Goal: Information Seeking & Learning: Learn about a topic

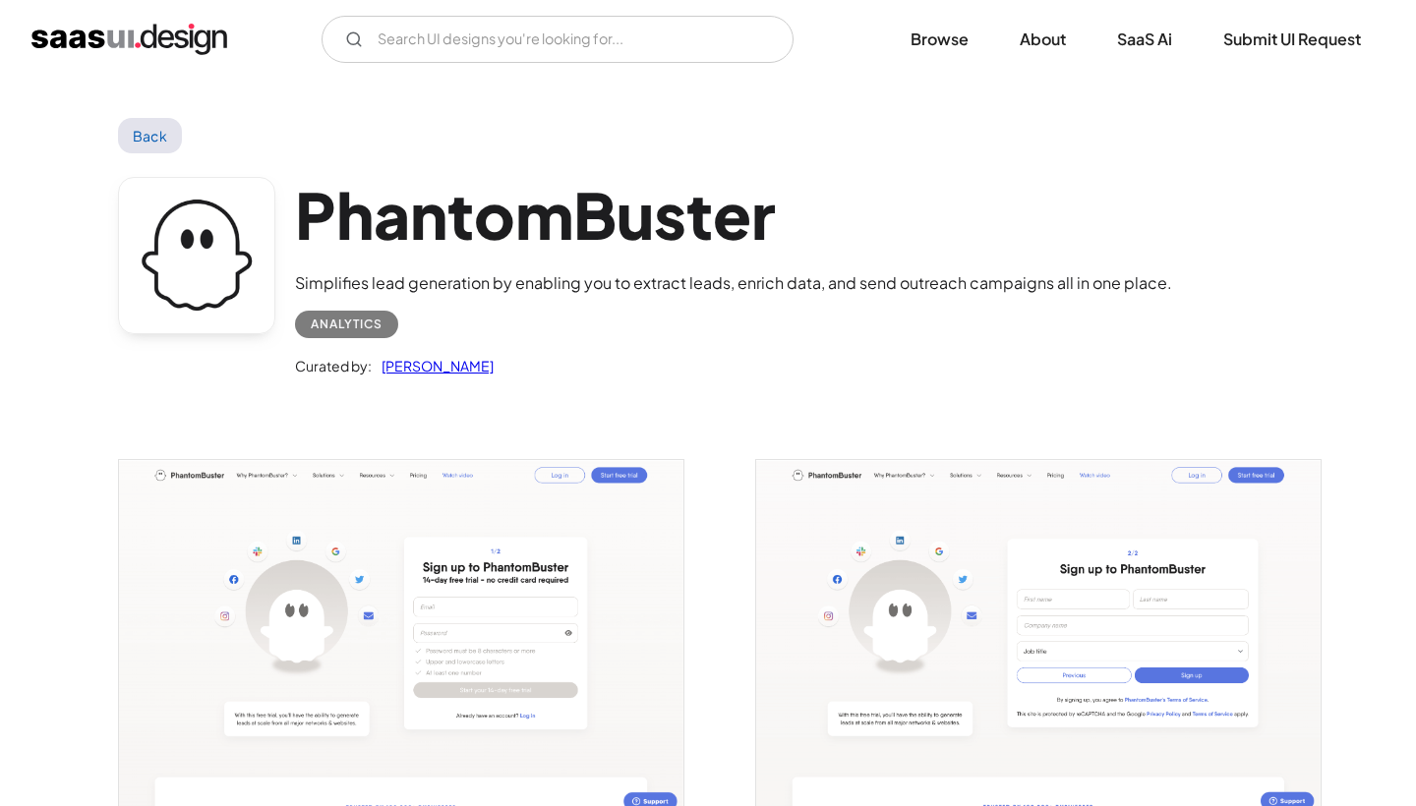
click at [149, 143] on link "Back" at bounding box center [150, 135] width 64 height 35
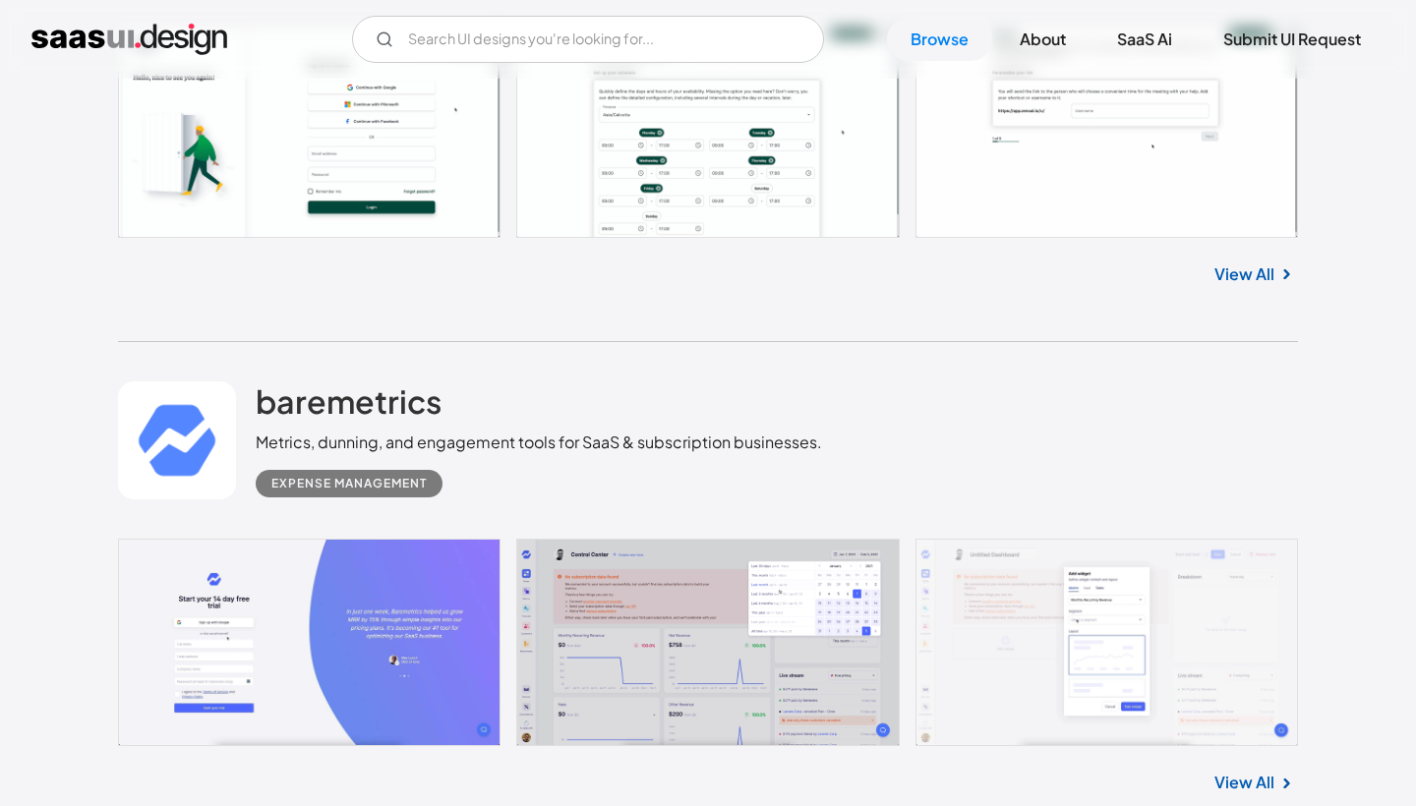
scroll to position [16240, 0]
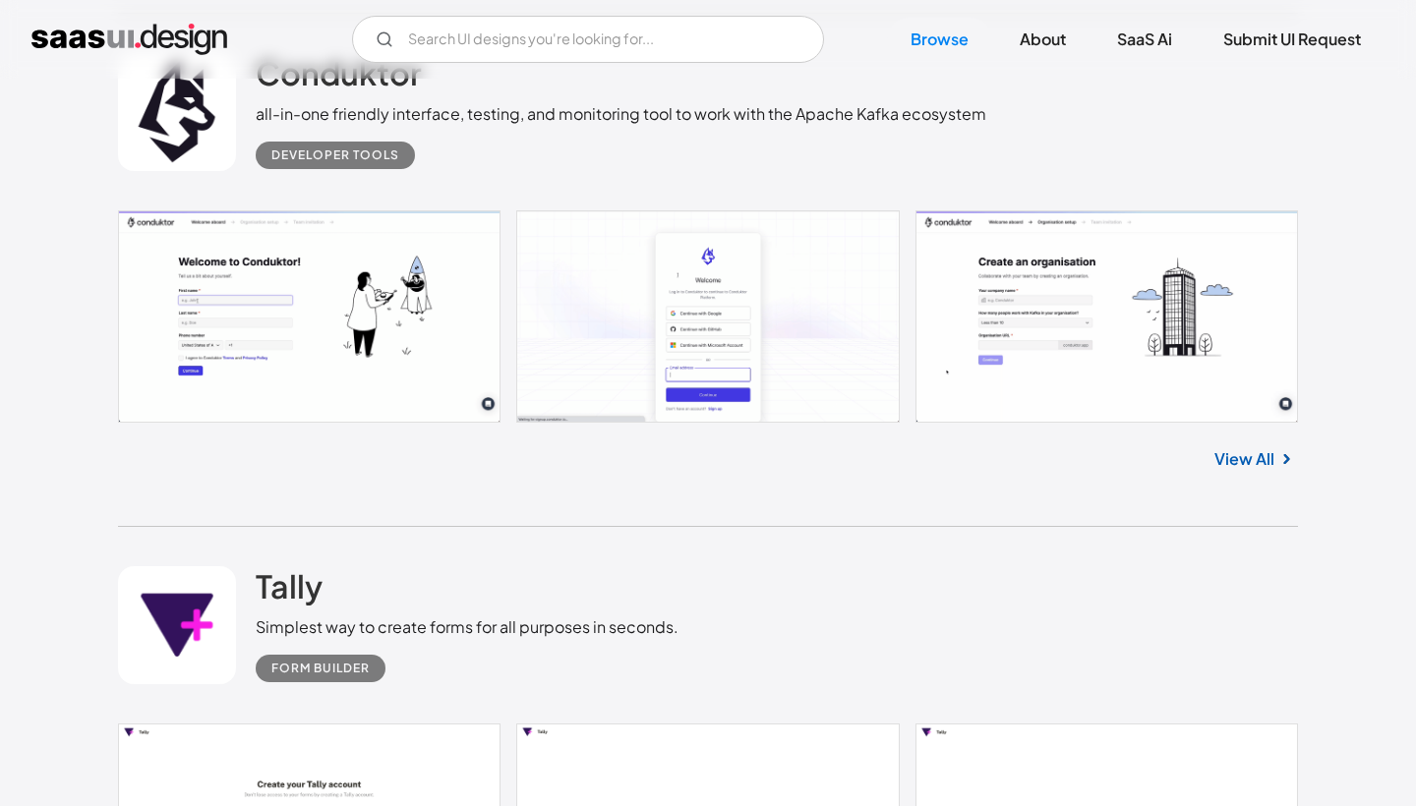
scroll to position [33750, 0]
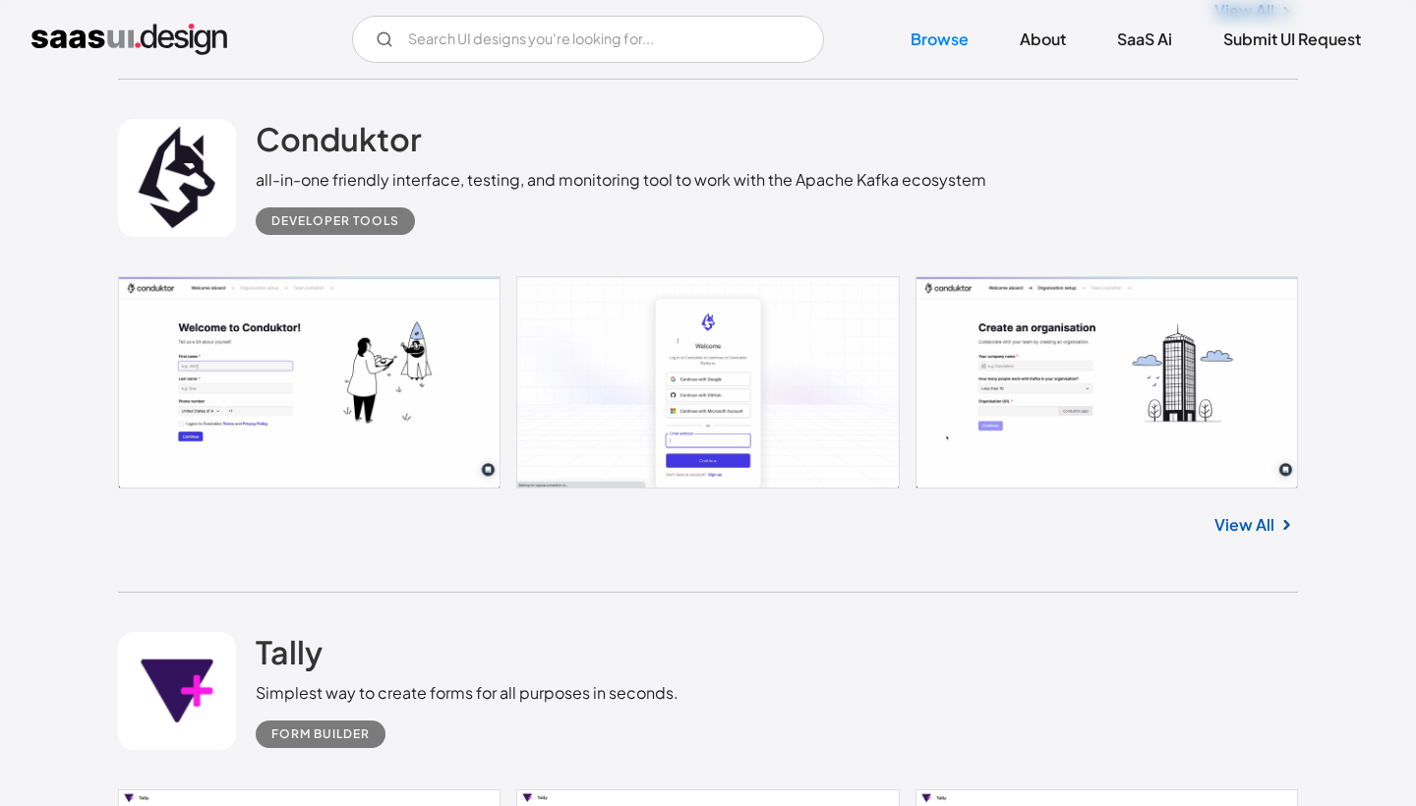
click at [1240, 513] on link "View All" at bounding box center [1244, 525] width 60 height 24
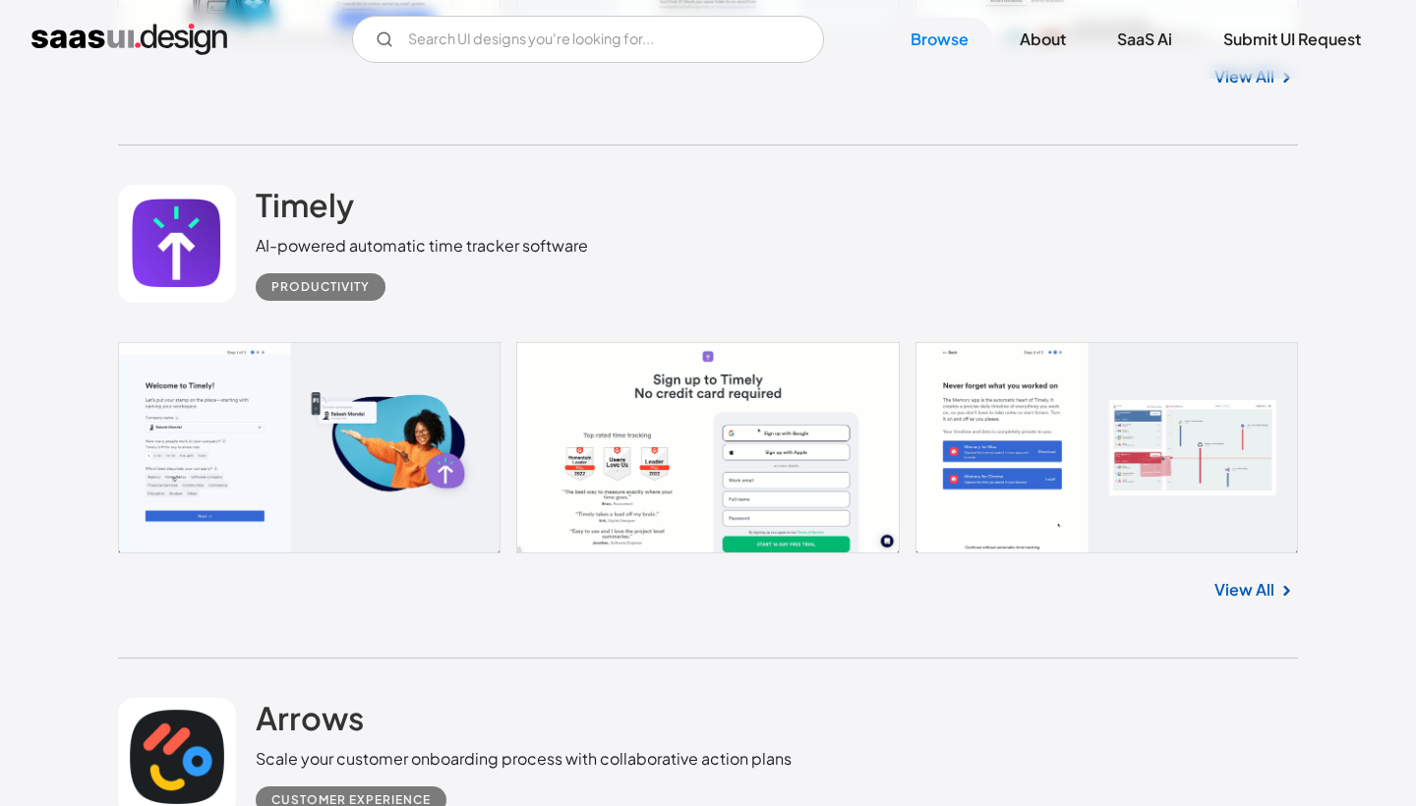
scroll to position [10393, 0]
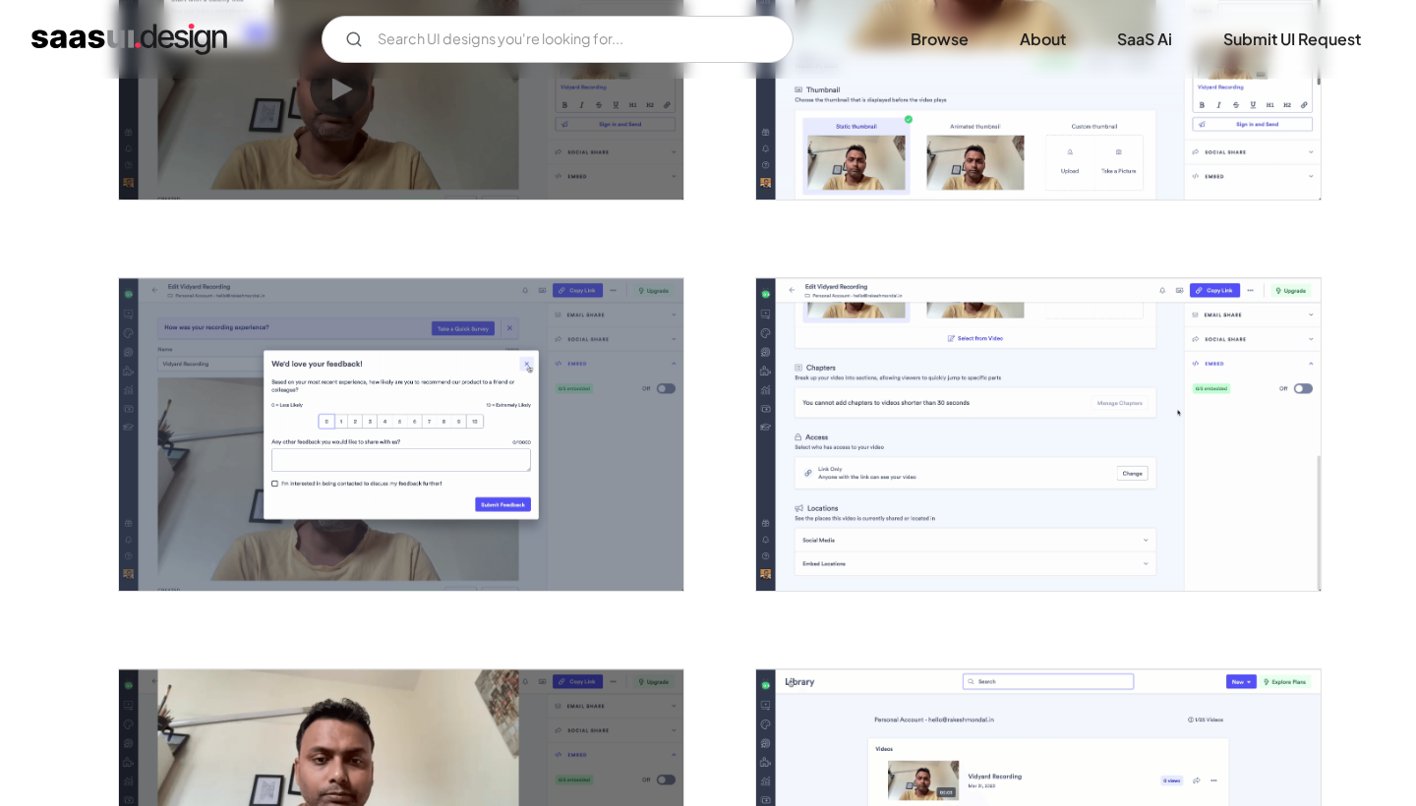
scroll to position [2527, 0]
click at [677, 520] on img "open lightbox" at bounding box center [401, 434] width 564 height 313
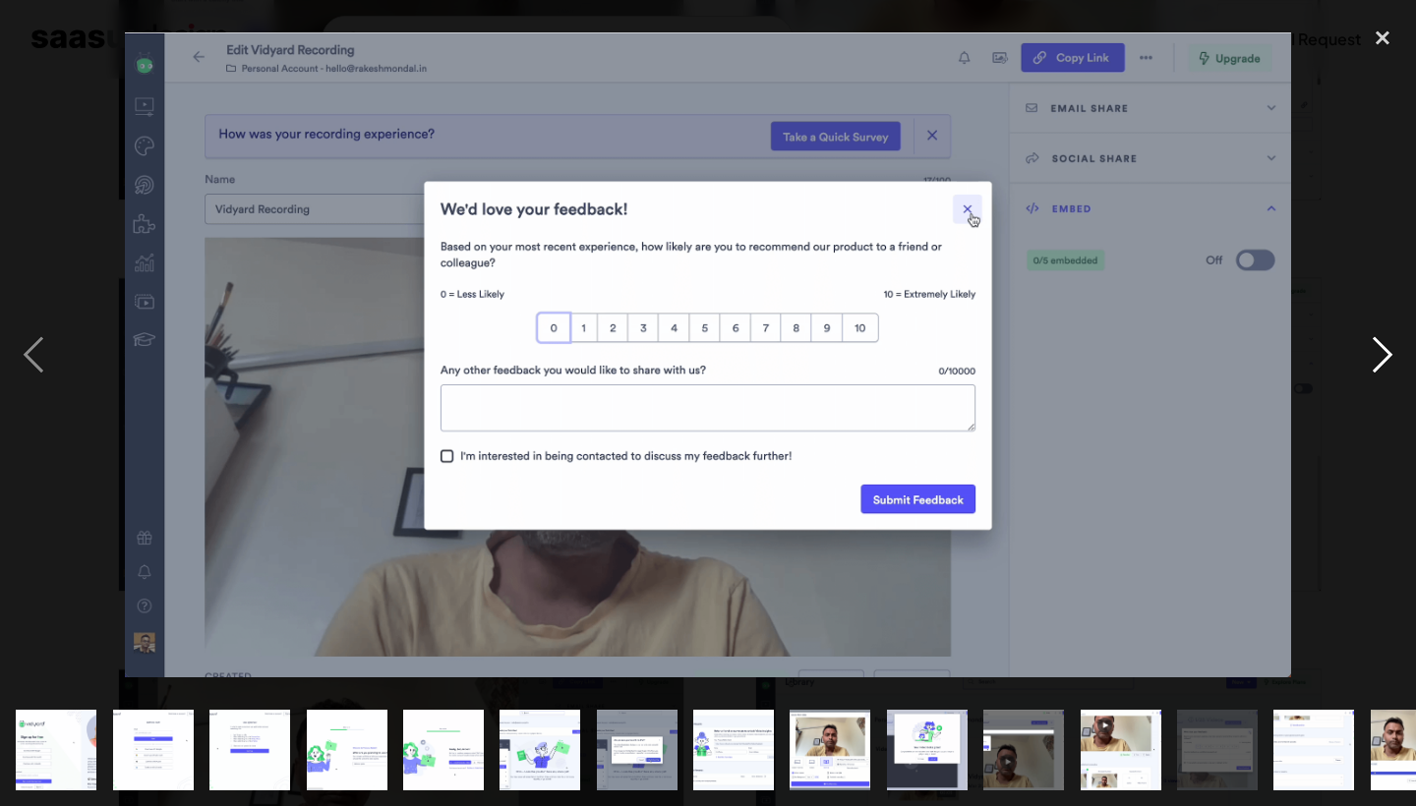
click at [1371, 362] on div "next image" at bounding box center [1382, 354] width 67 height 677
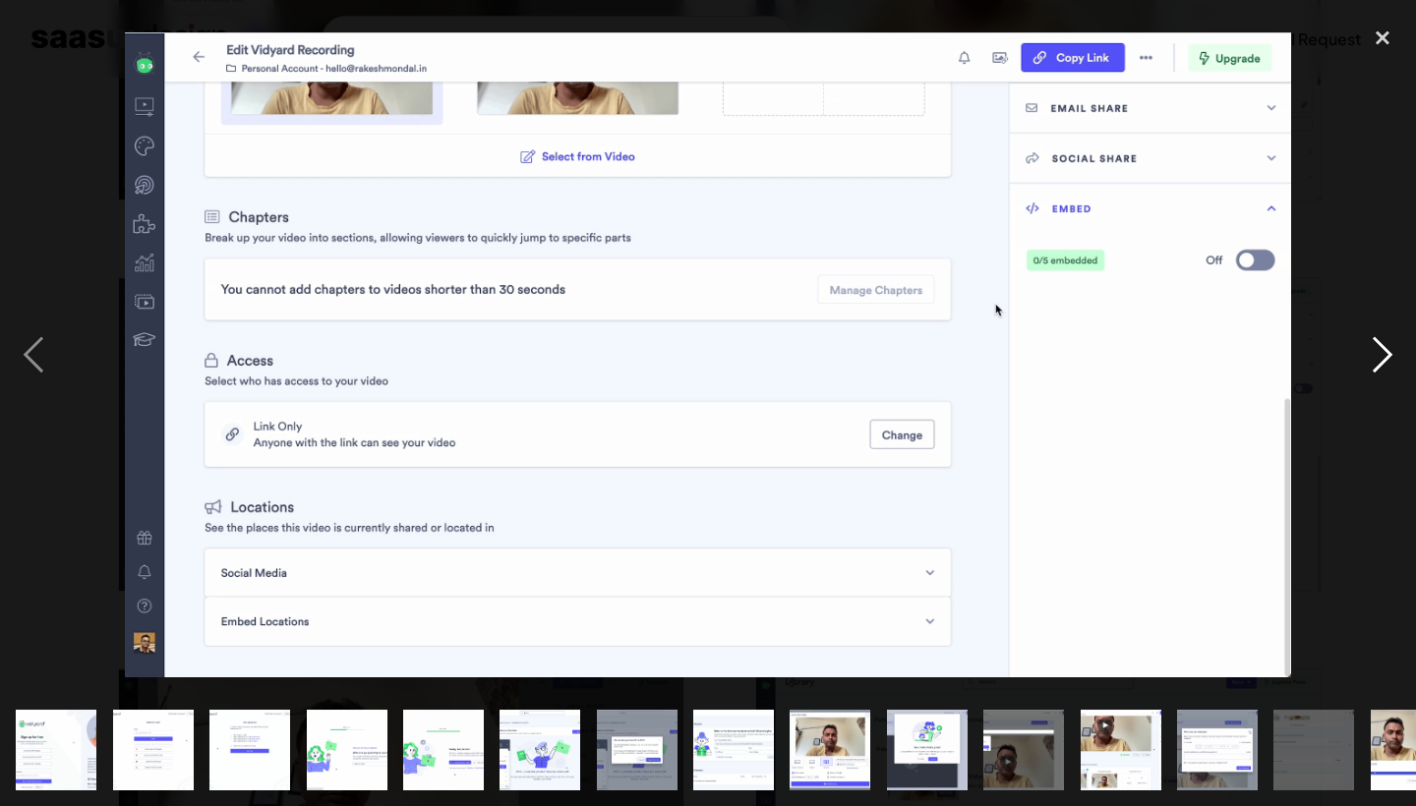
click at [1369, 362] on div "next image" at bounding box center [1382, 354] width 67 height 677
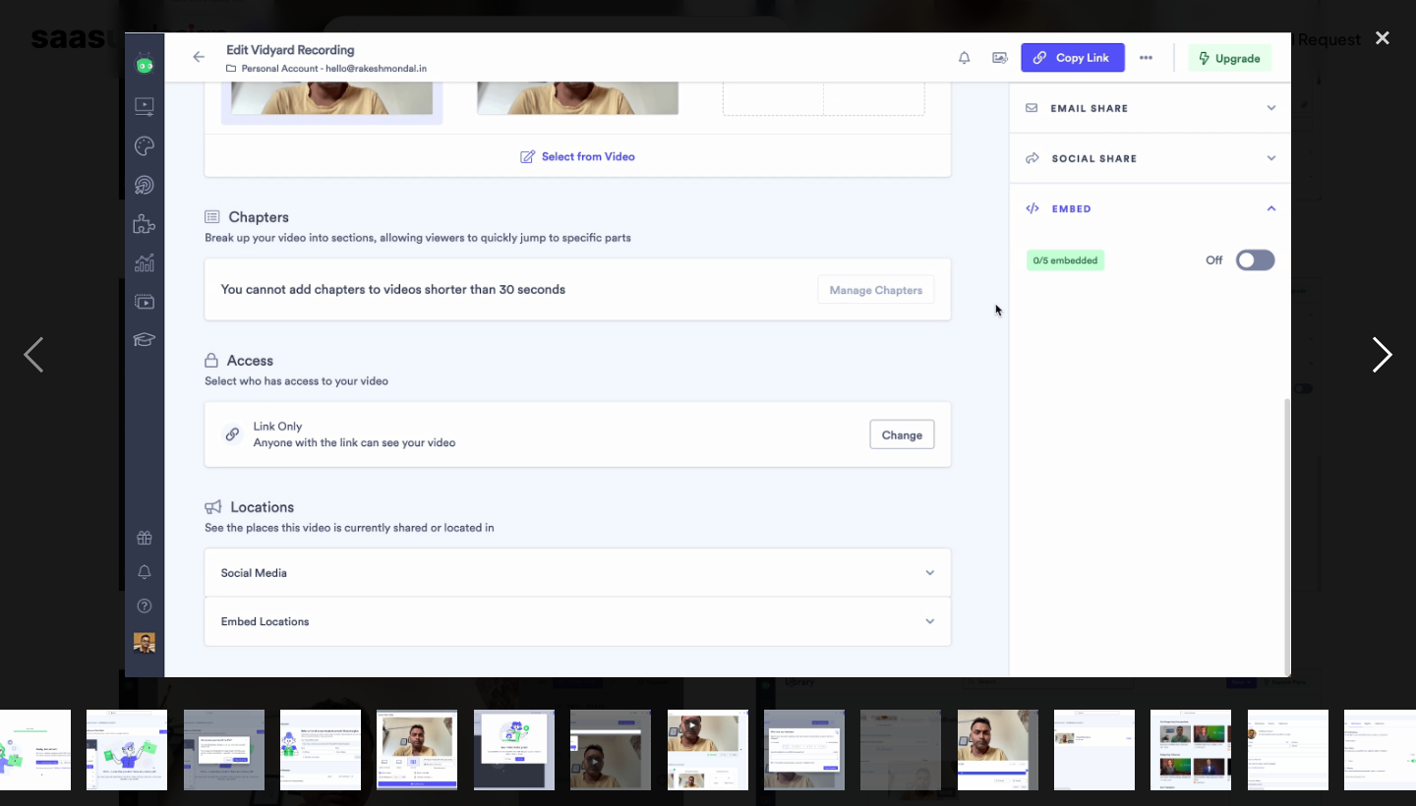
click at [1369, 362] on div "next image" at bounding box center [1382, 354] width 67 height 677
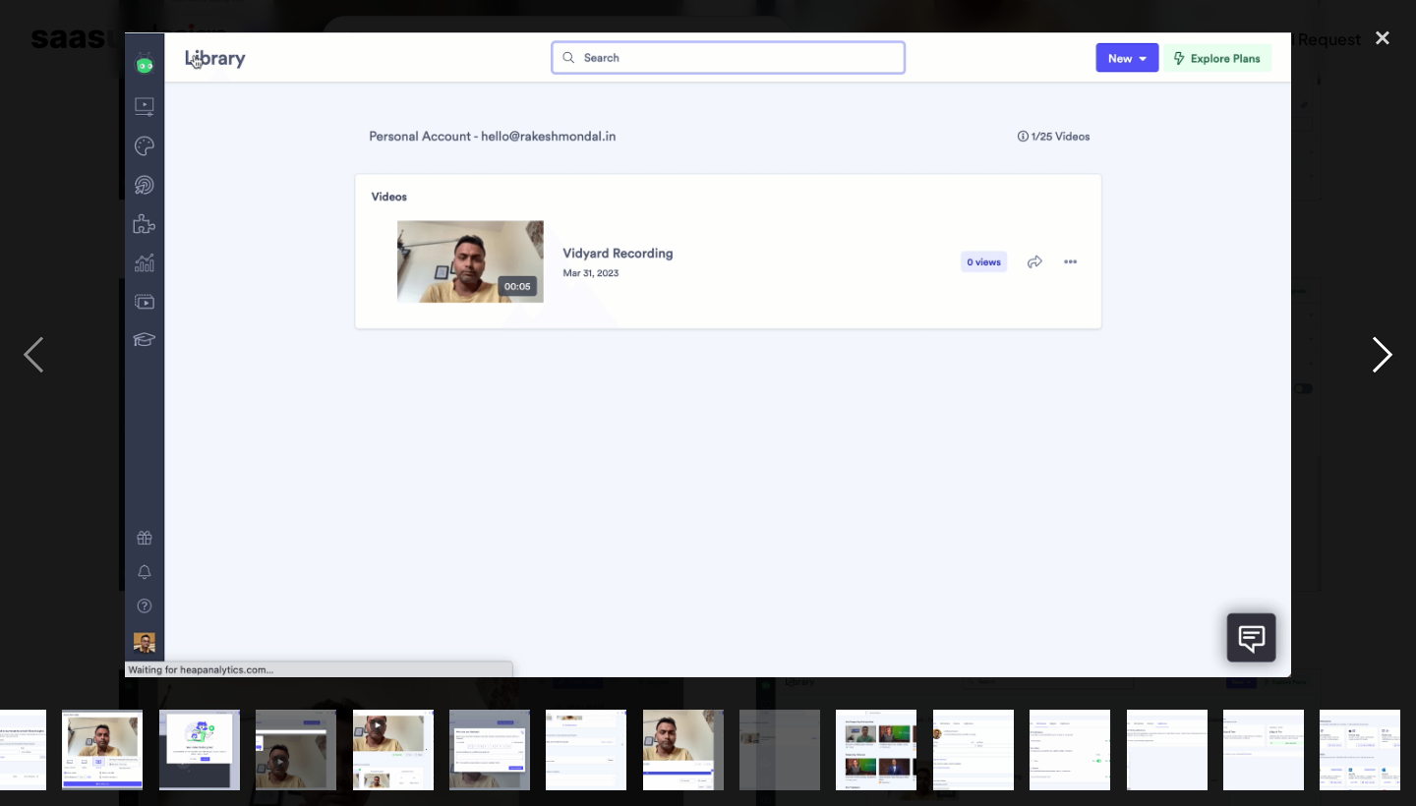
scroll to position [0, 728]
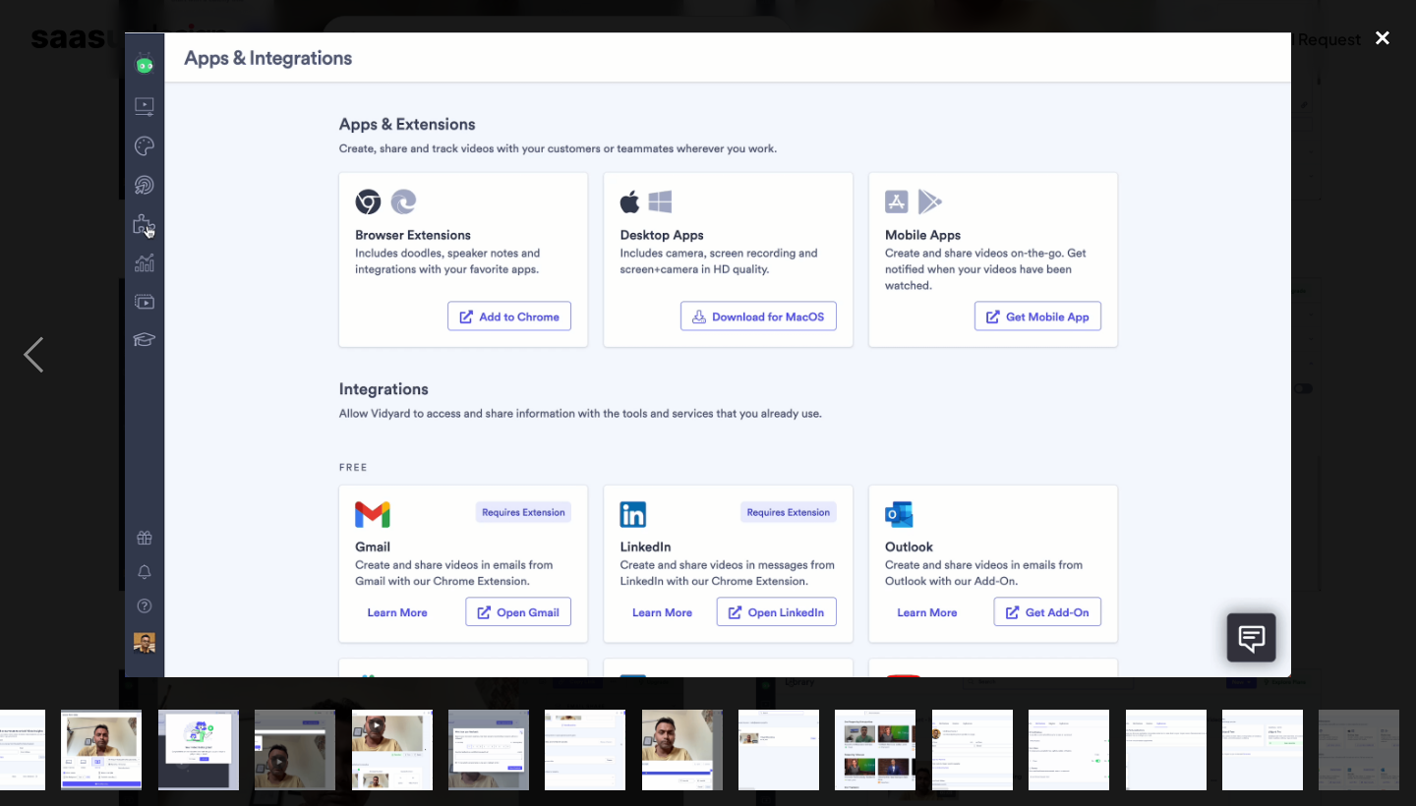
click at [1377, 30] on div "close lightbox" at bounding box center [1382, 37] width 67 height 43
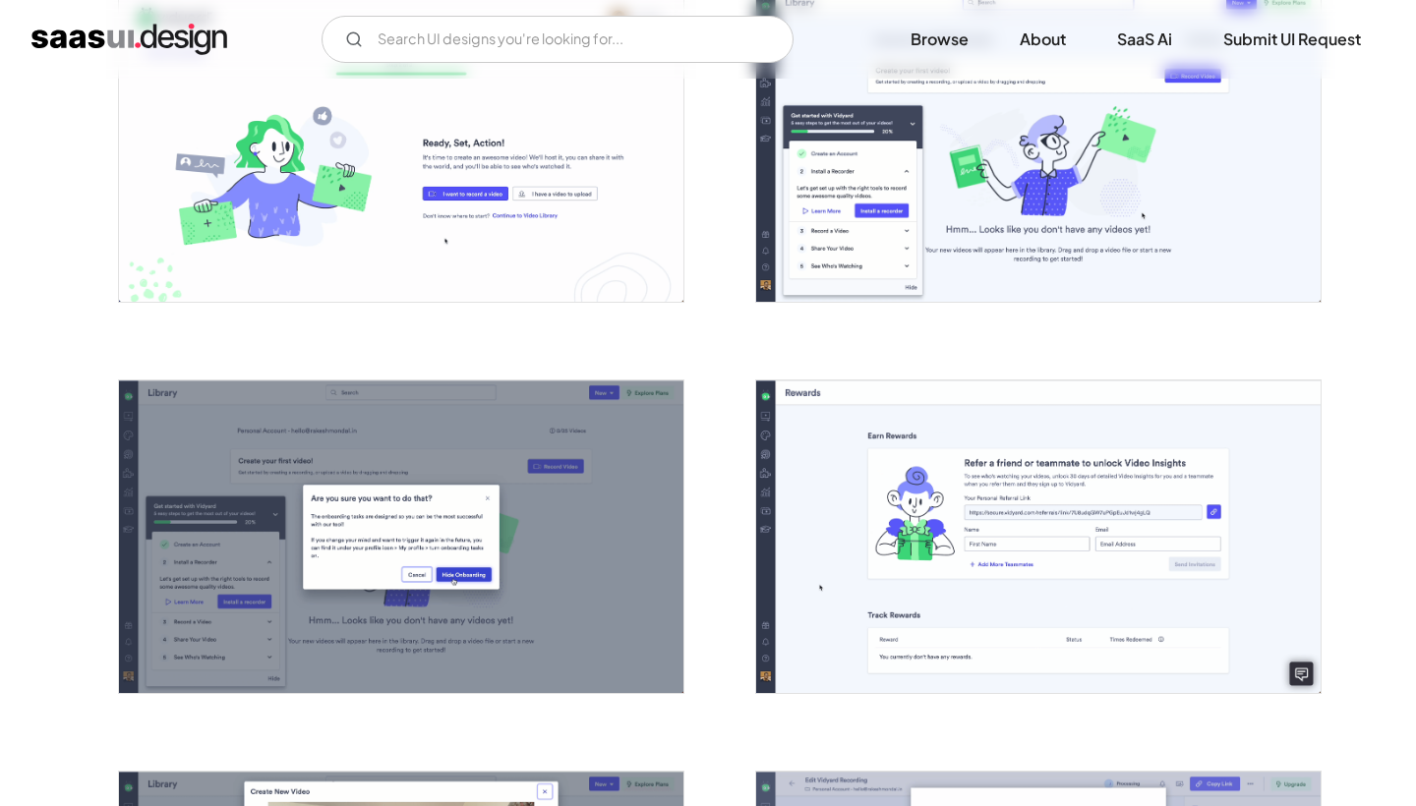
scroll to position [1231, 0]
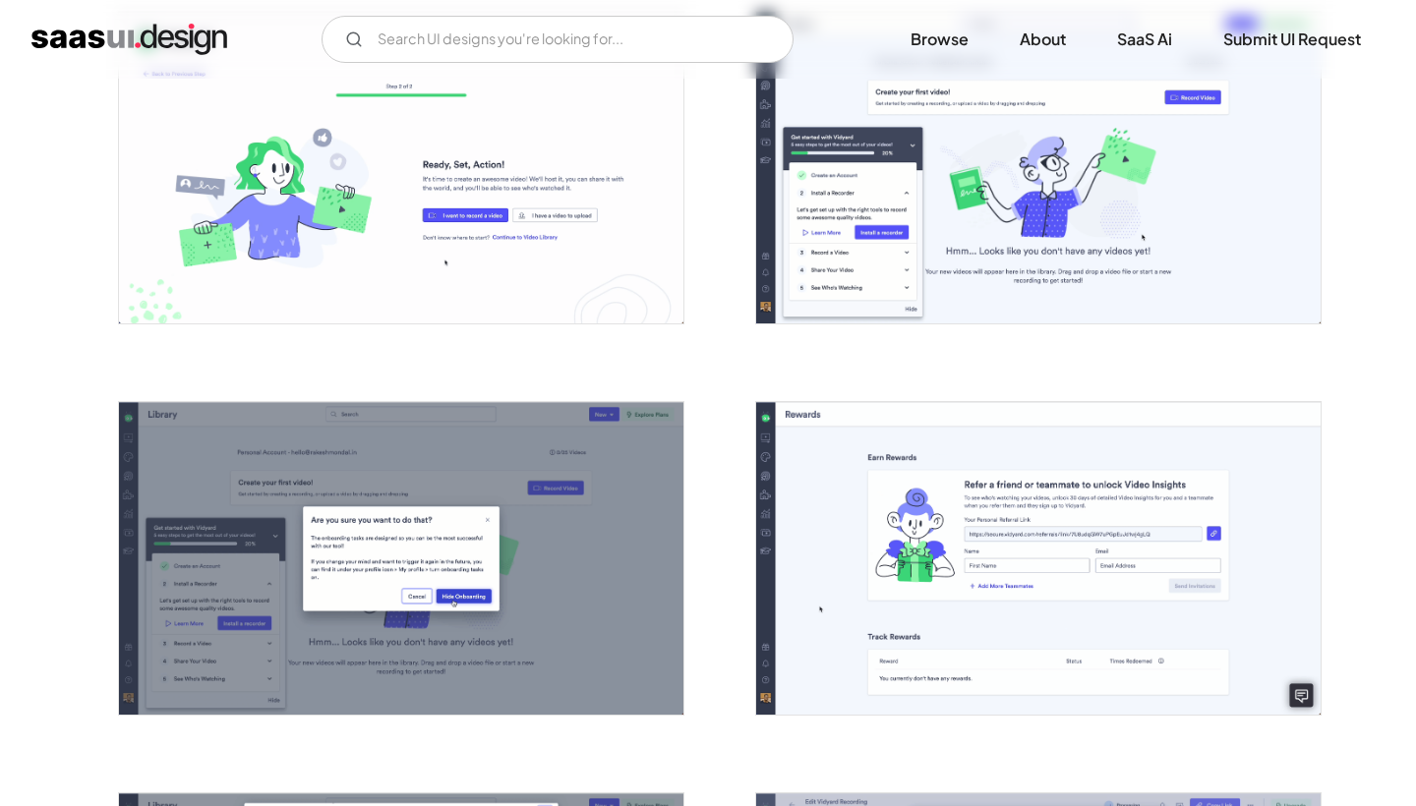
click at [1119, 275] on img "open lightbox" at bounding box center [1038, 168] width 564 height 313
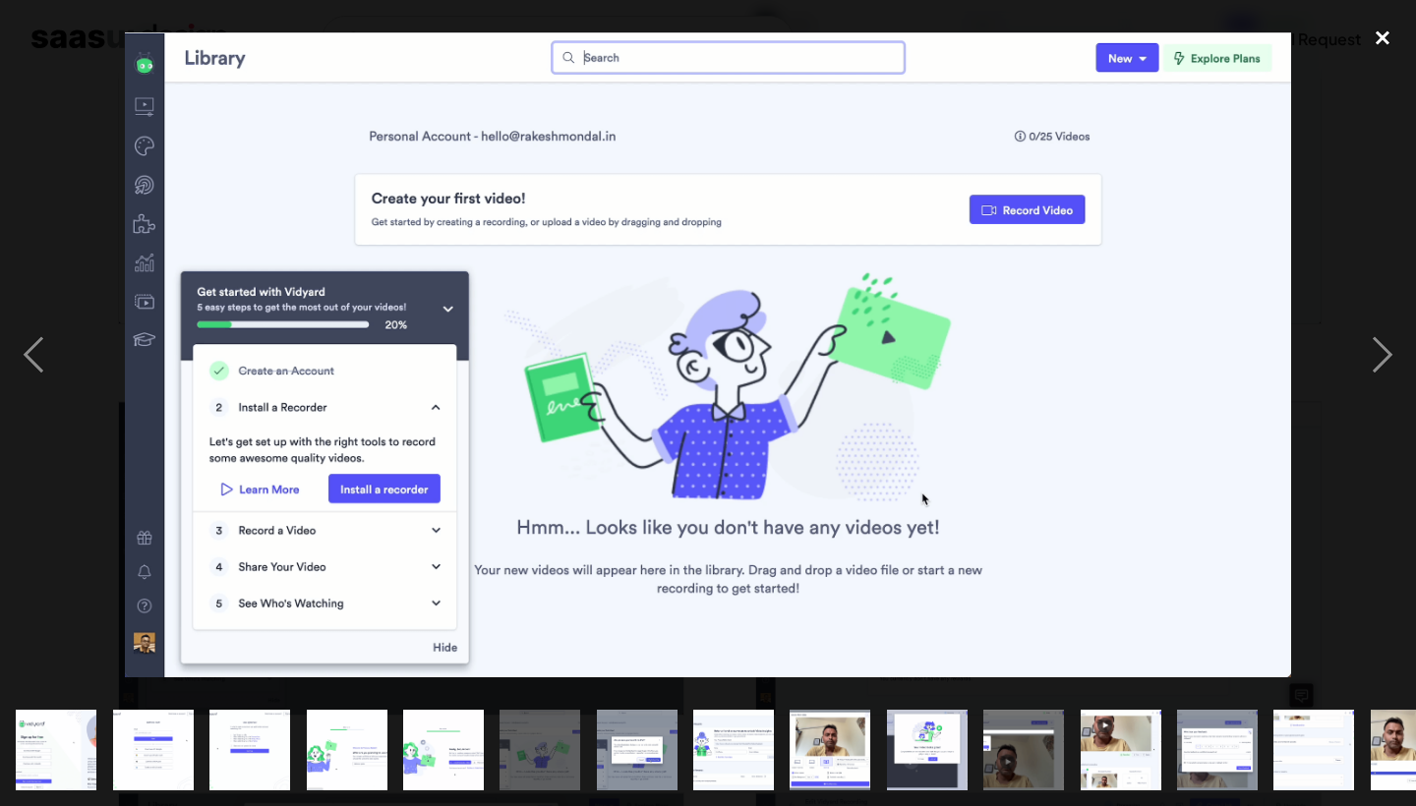
click at [1386, 37] on div "close lightbox" at bounding box center [1382, 37] width 67 height 43
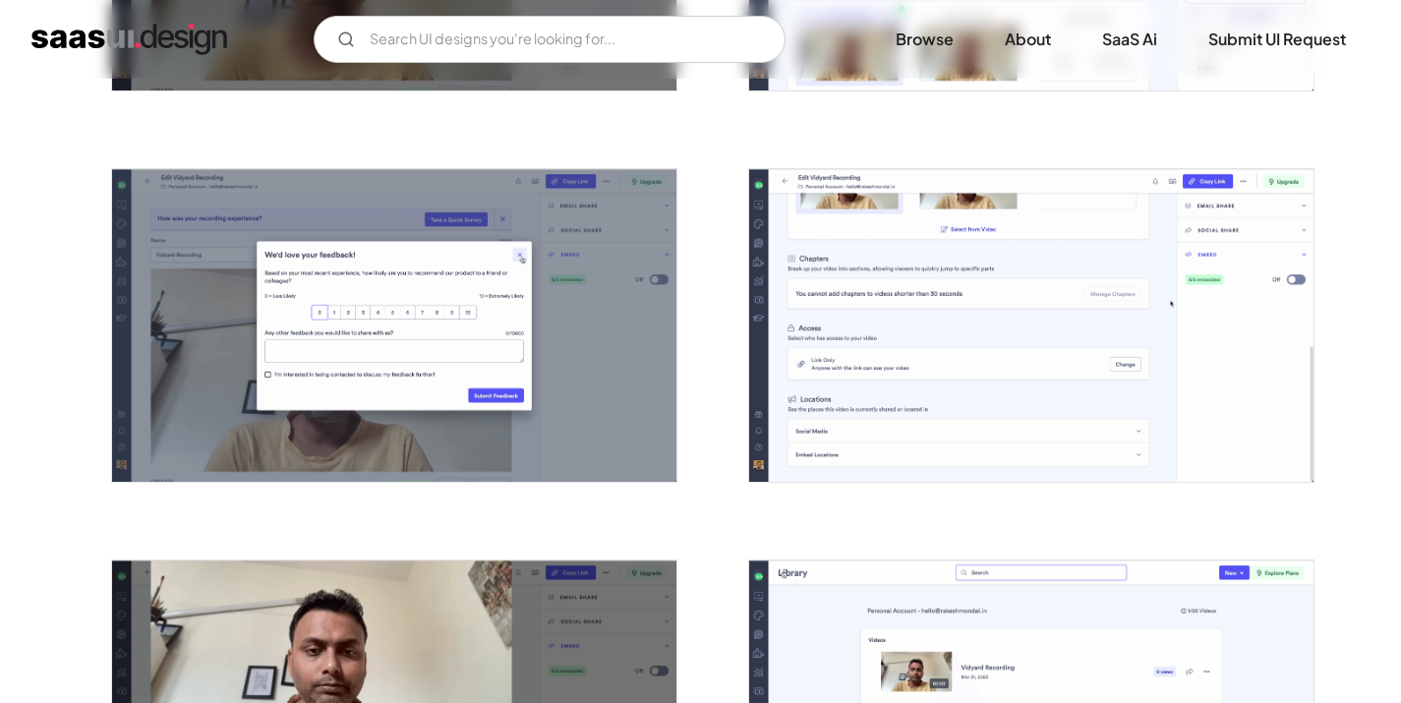
scroll to position [2292, 0]
